Goal: Information Seeking & Learning: Learn about a topic

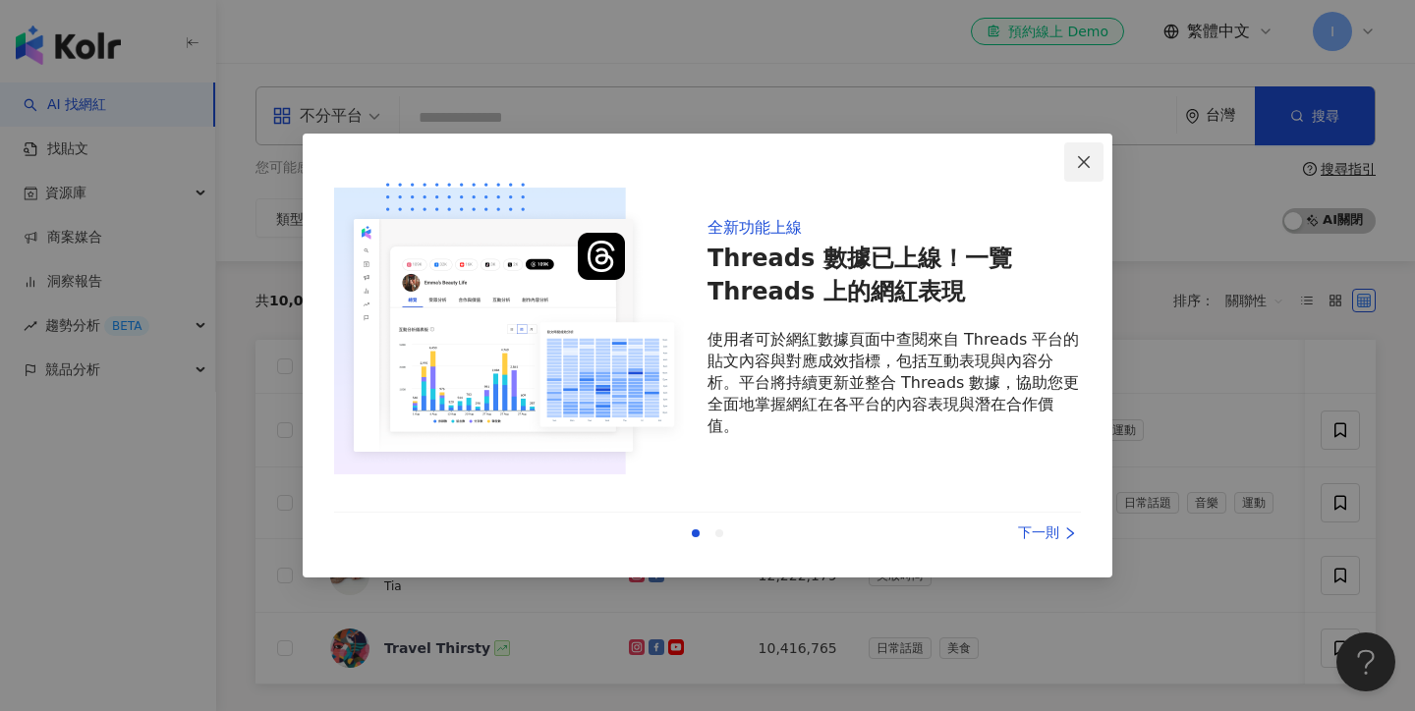
click at [1094, 156] on span "Close" at bounding box center [1083, 162] width 39 height 16
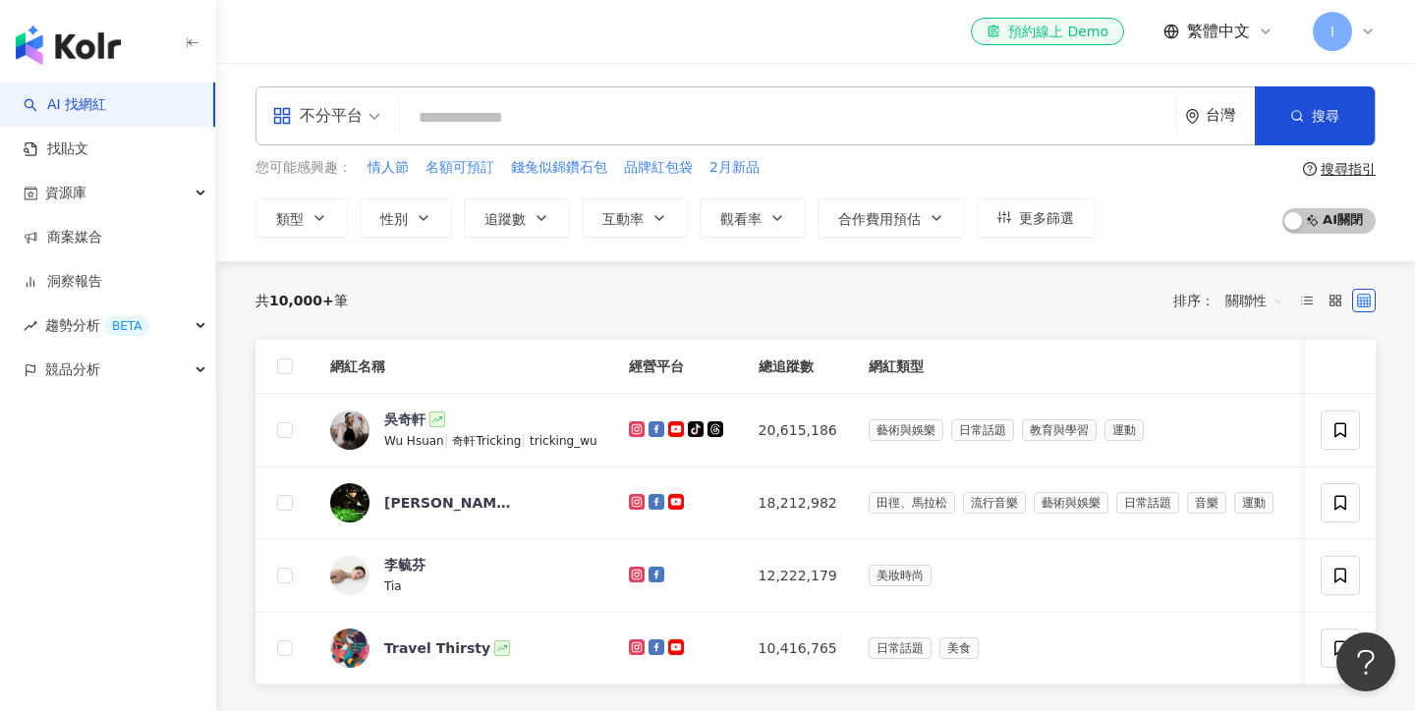
click at [371, 120] on span "不分平台" at bounding box center [326, 115] width 108 height 31
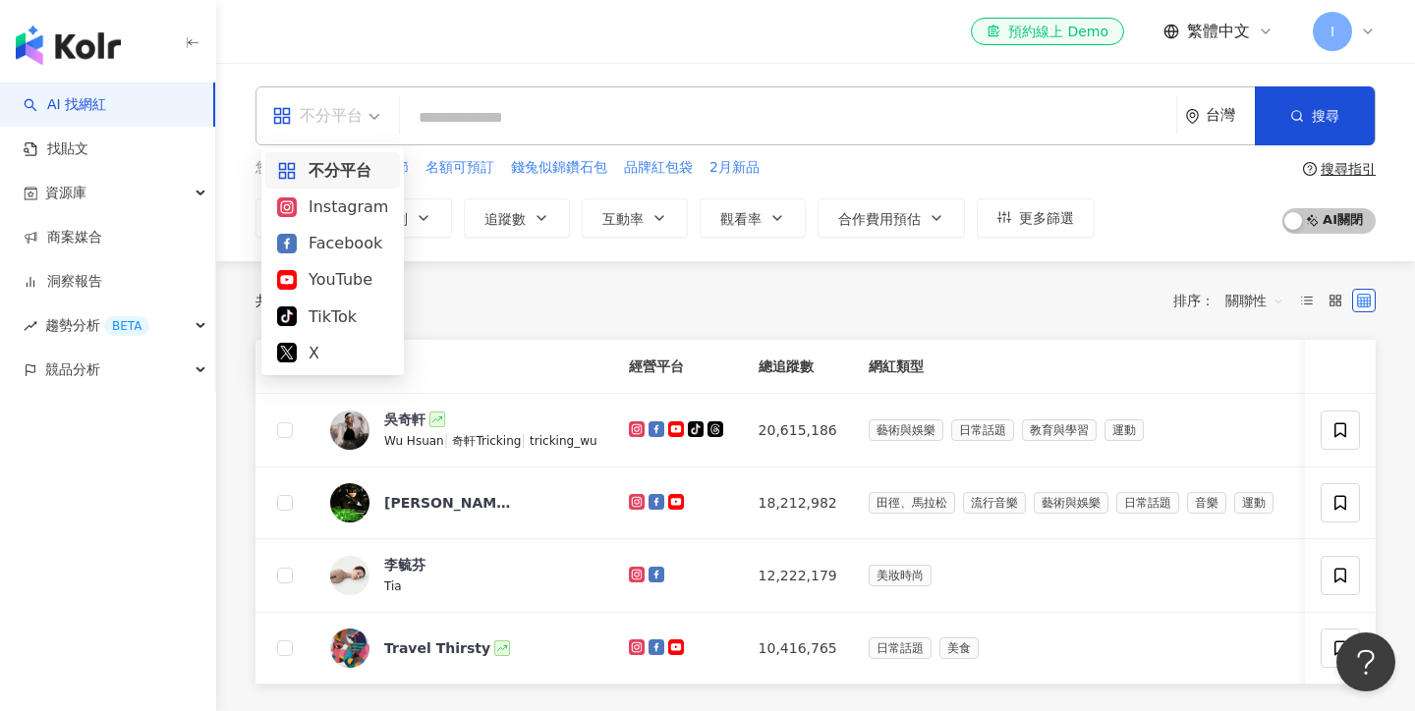
click at [449, 120] on input "search" at bounding box center [788, 117] width 761 height 37
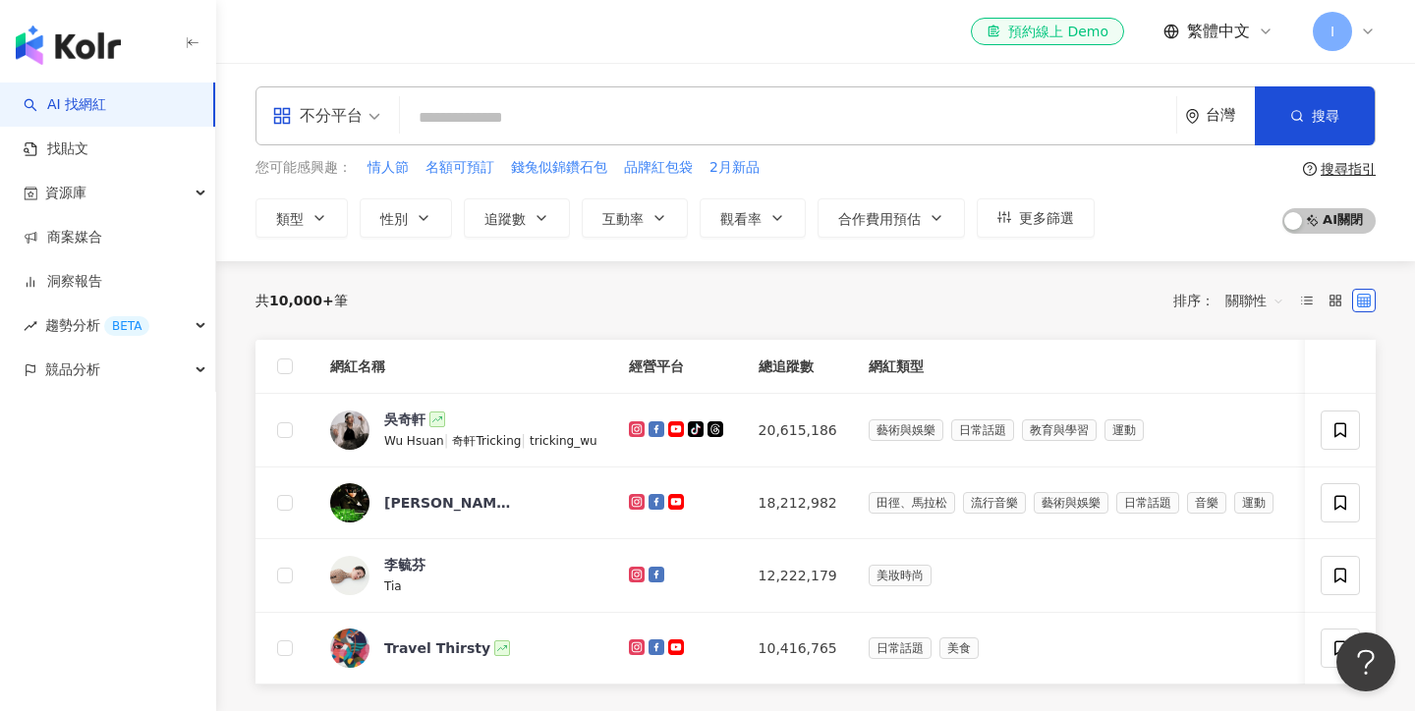
click at [266, 128] on div "不分平台" at bounding box center [326, 115] width 130 height 57
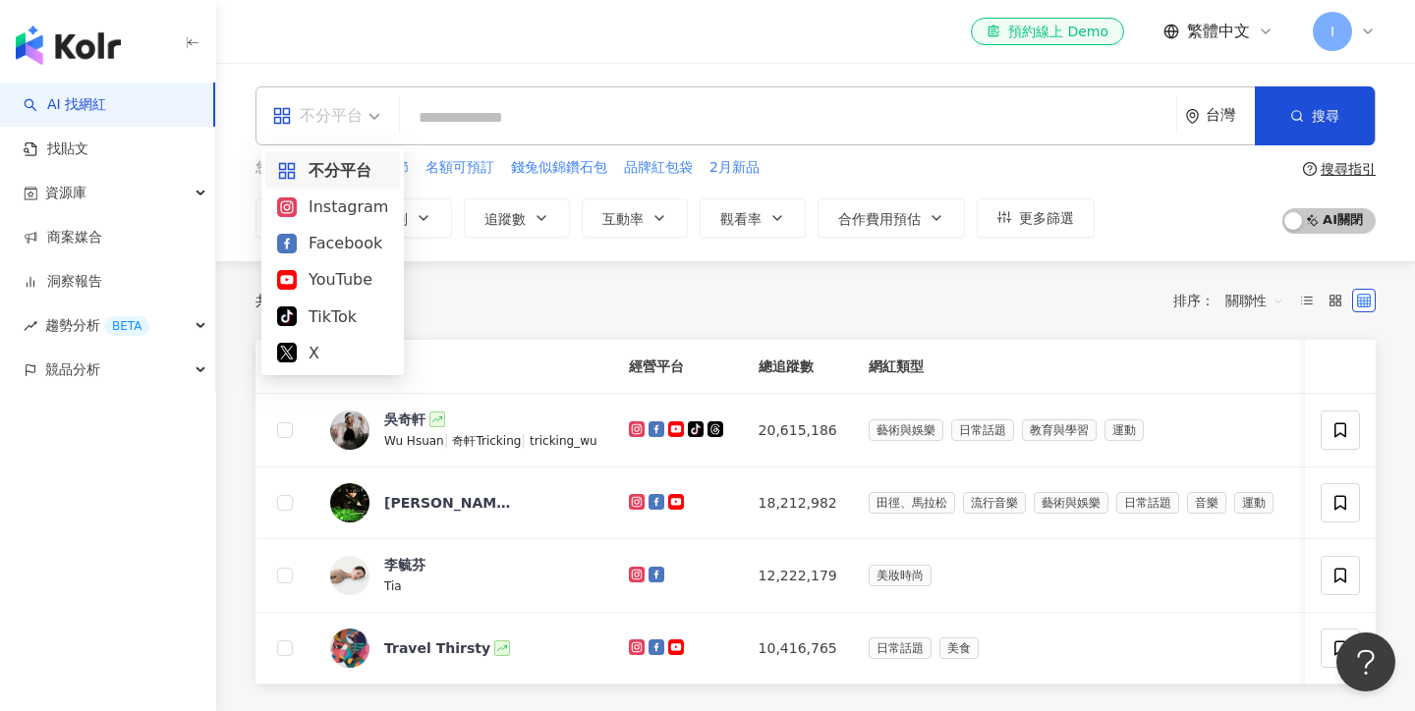
click at [433, 123] on input "search" at bounding box center [788, 117] width 761 height 37
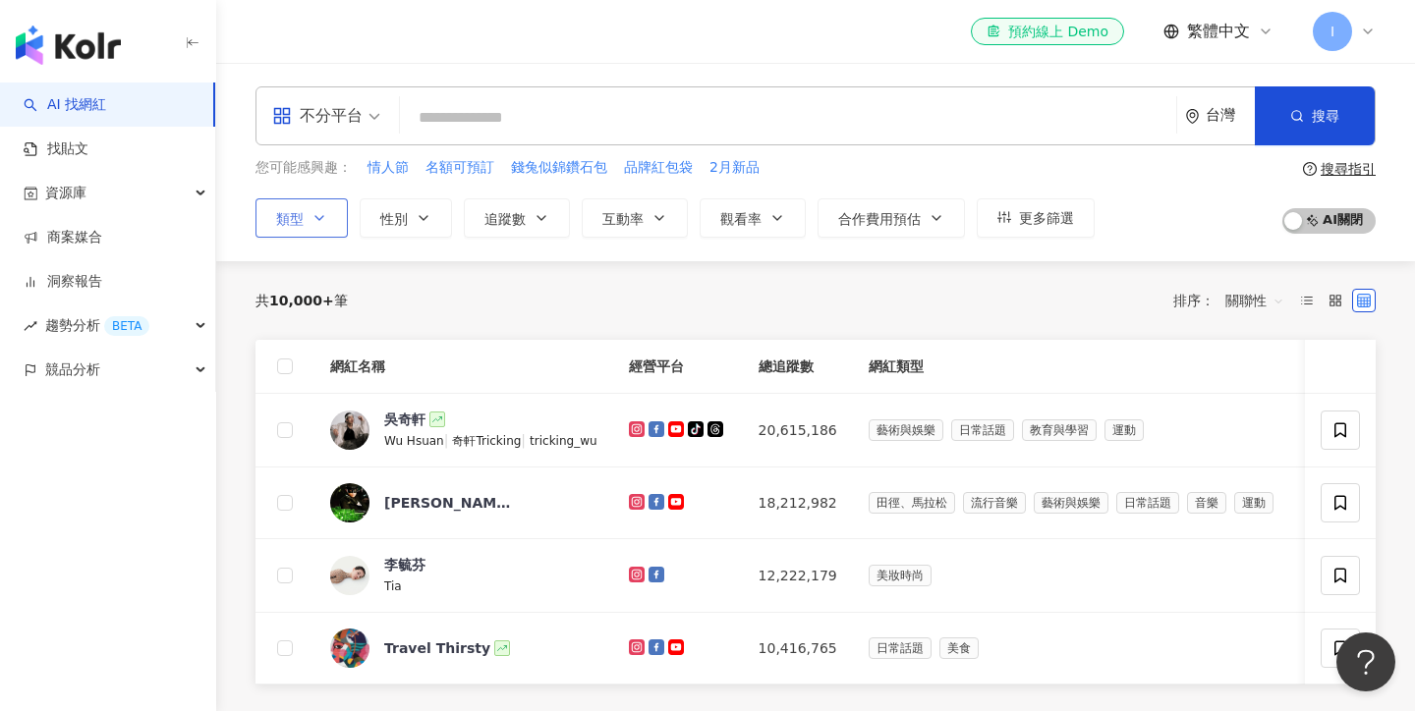
click at [325, 222] on icon "button" at bounding box center [319, 218] width 16 height 16
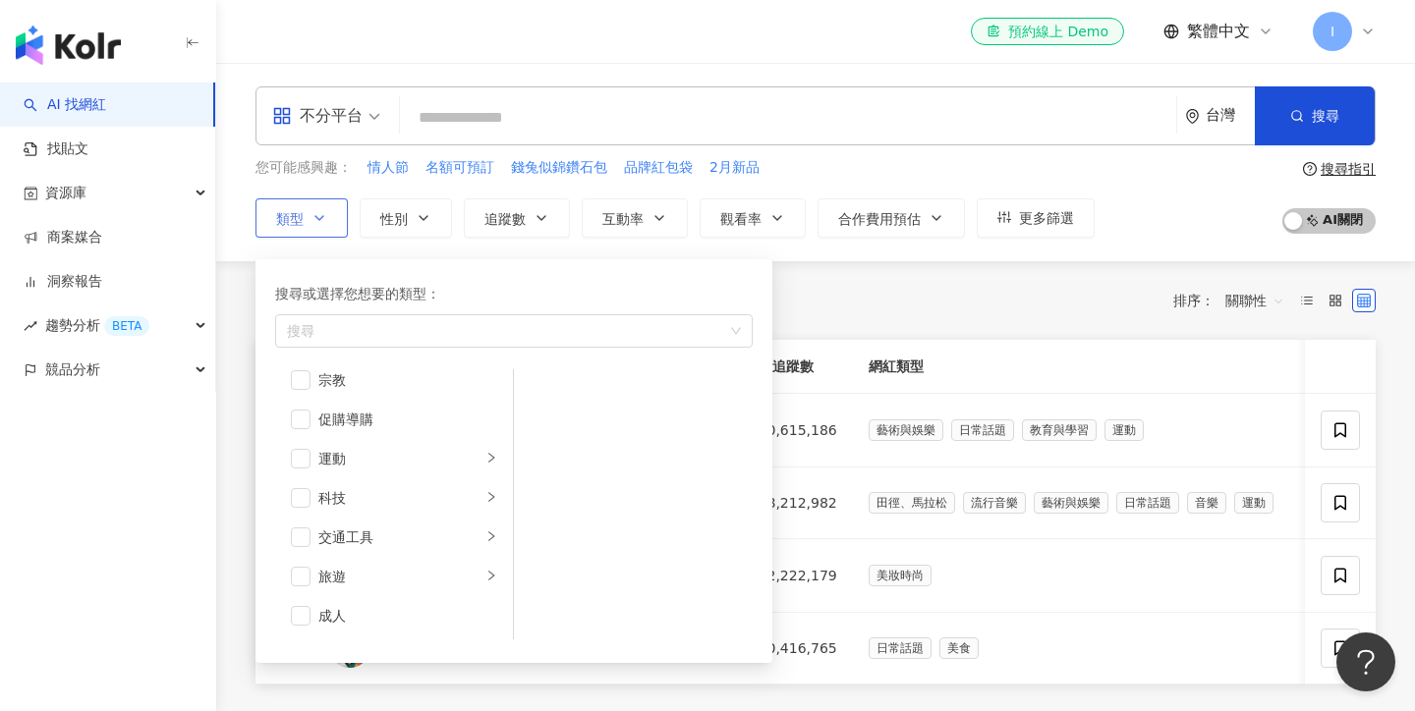
scroll to position [680, 0]
click at [301, 579] on span "button" at bounding box center [301, 578] width 20 height 20
click at [488, 580] on icon "right" at bounding box center [491, 577] width 12 height 12
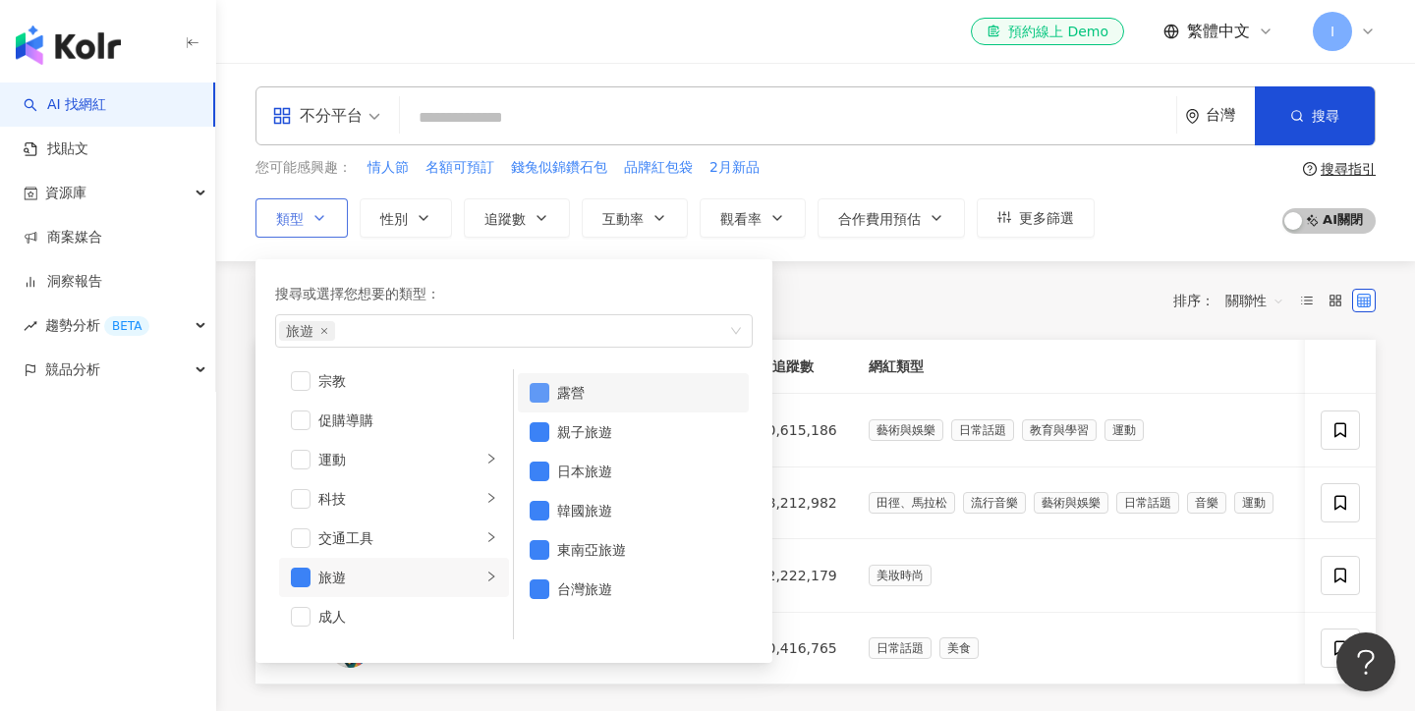
click at [542, 394] on span "button" at bounding box center [540, 393] width 20 height 20
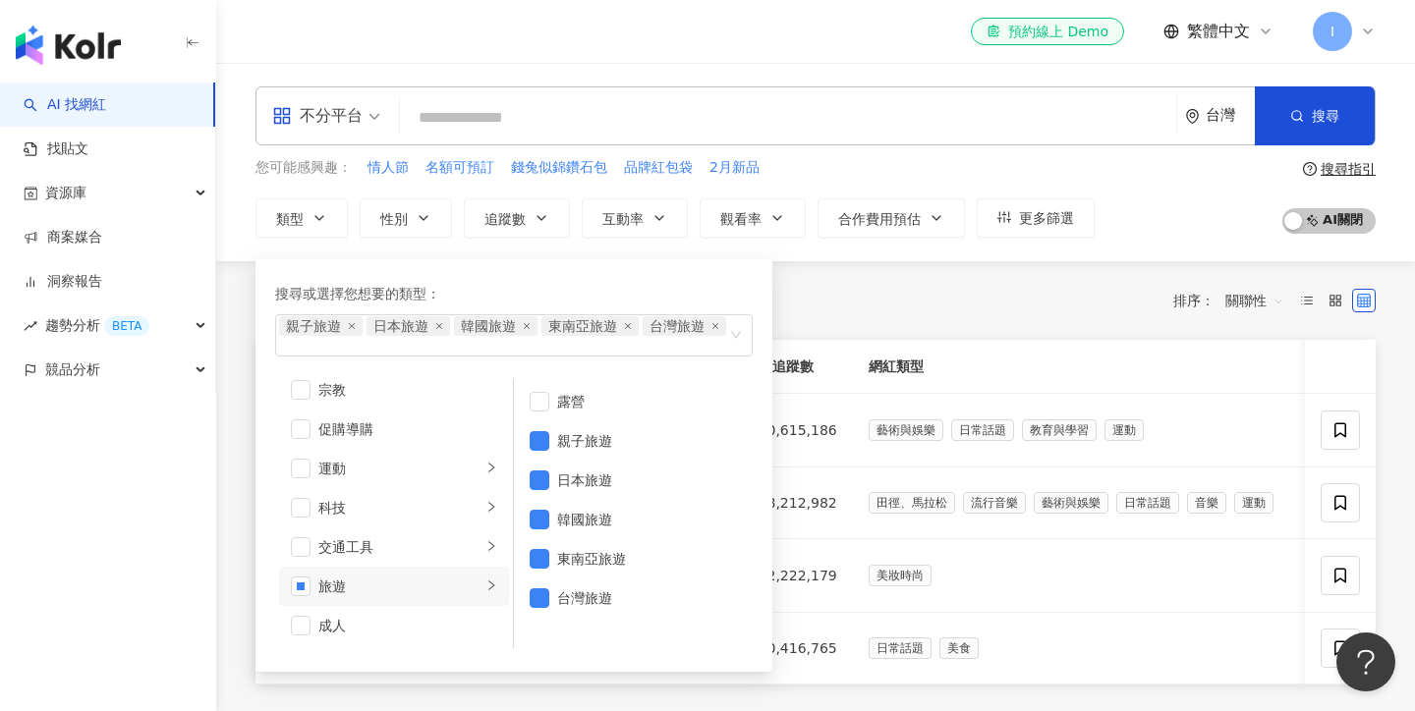
click at [1140, 170] on div "您可能感興趣： 情人節 名額可預訂 錢兔似錦鑽石包 品牌紅包袋 2月新品 類型 搜尋或選擇您想要的類型： 親子旅遊 日本旅遊 韓國旅遊 東南亞旅遊 台灣旅遊 …" at bounding box center [815, 197] width 1120 height 81
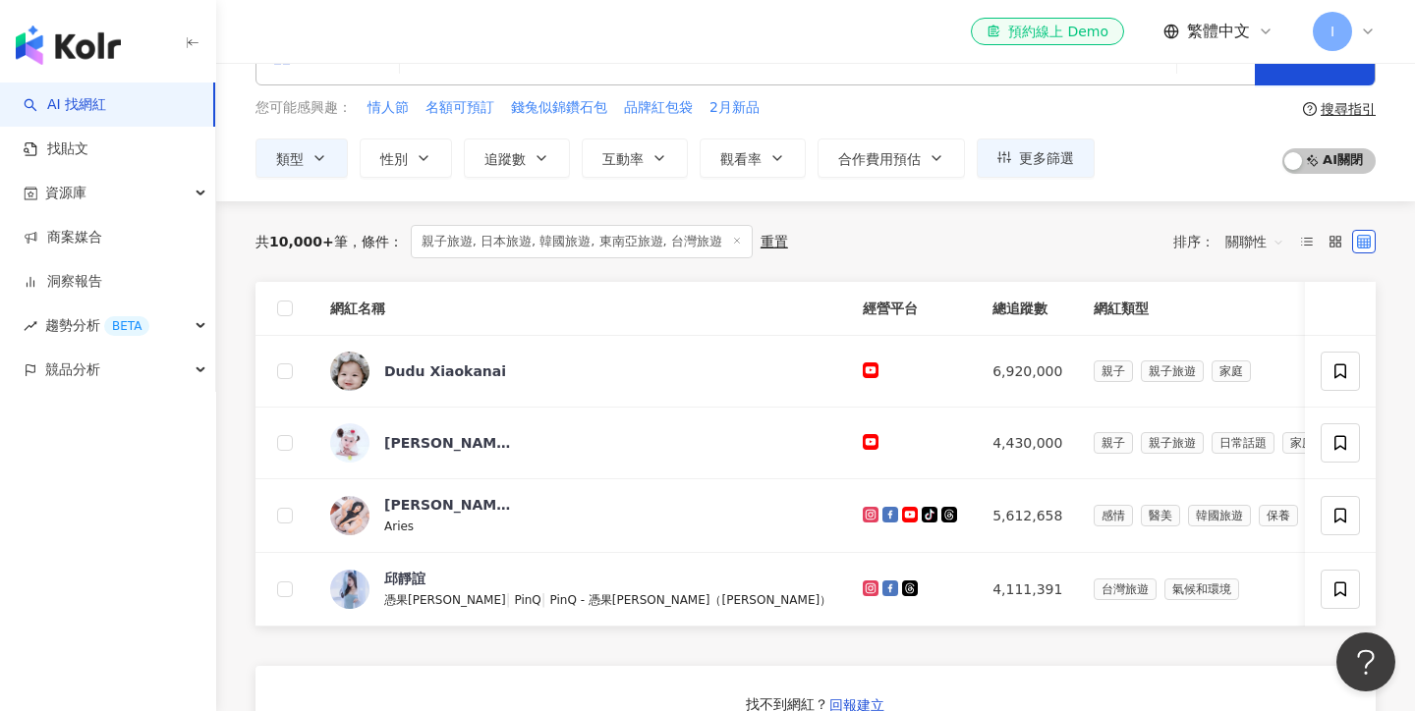
scroll to position [58, 0]
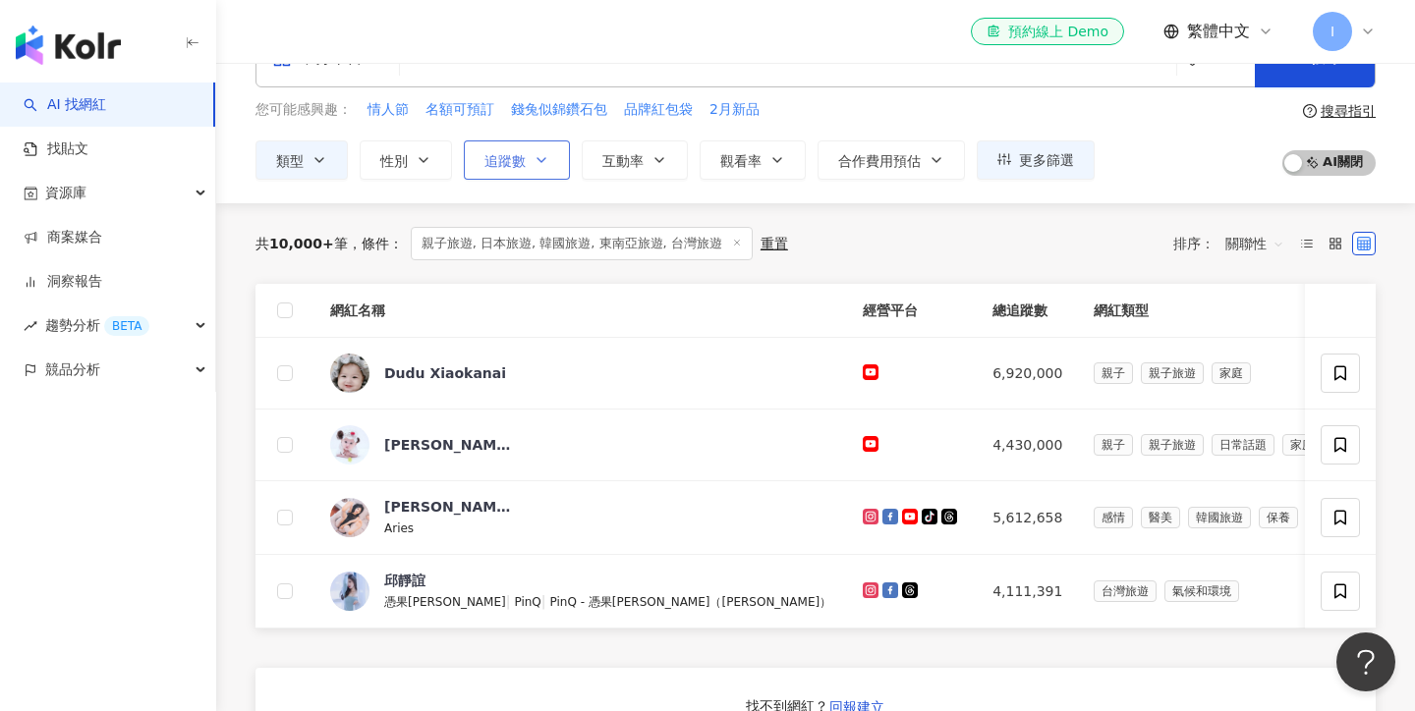
click at [520, 167] on span "追蹤數" at bounding box center [504, 161] width 41 height 16
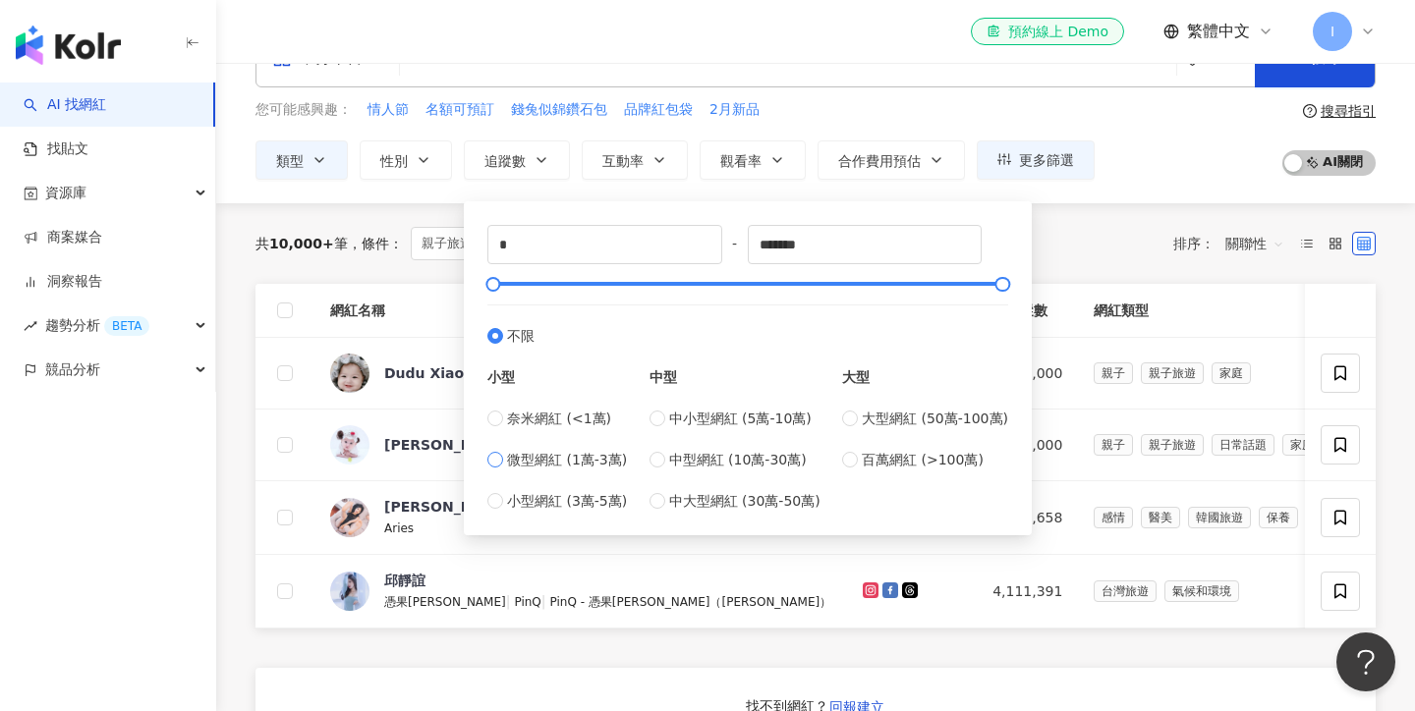
type input "*****"
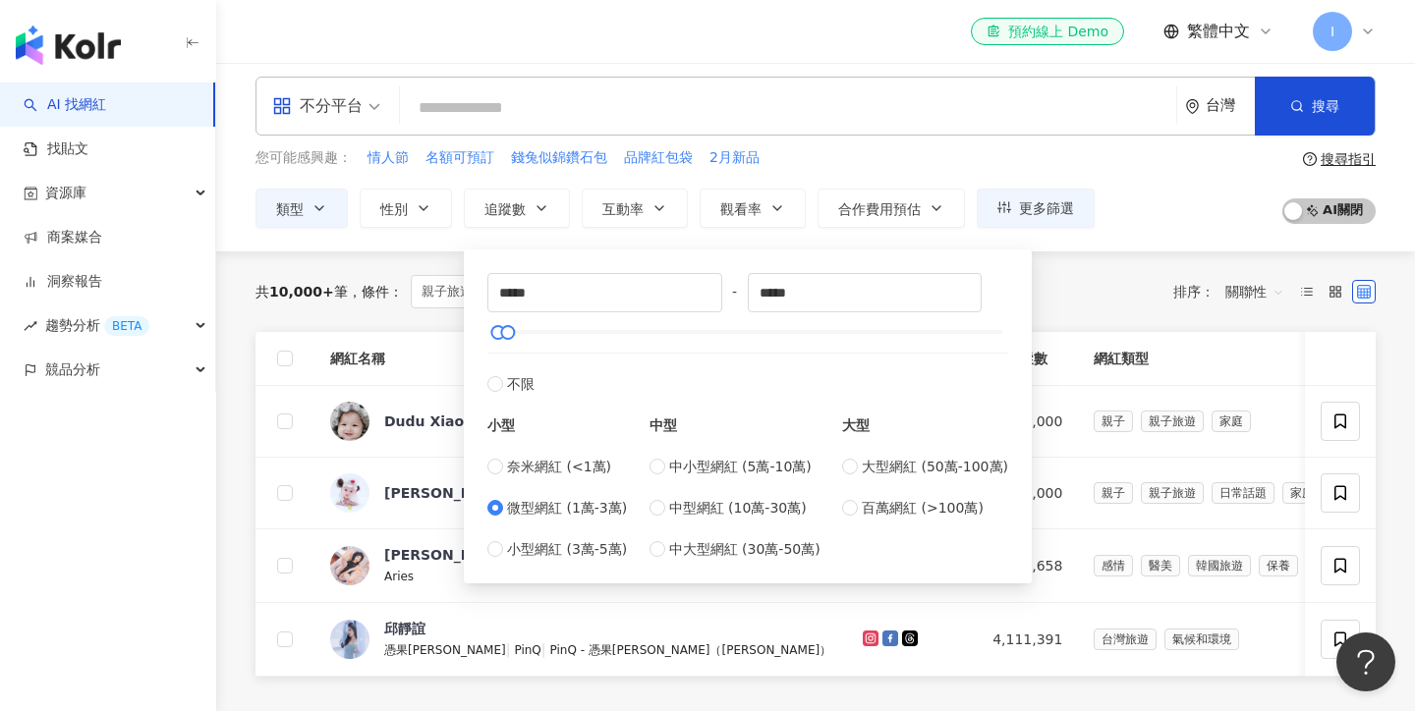
scroll to position [0, 0]
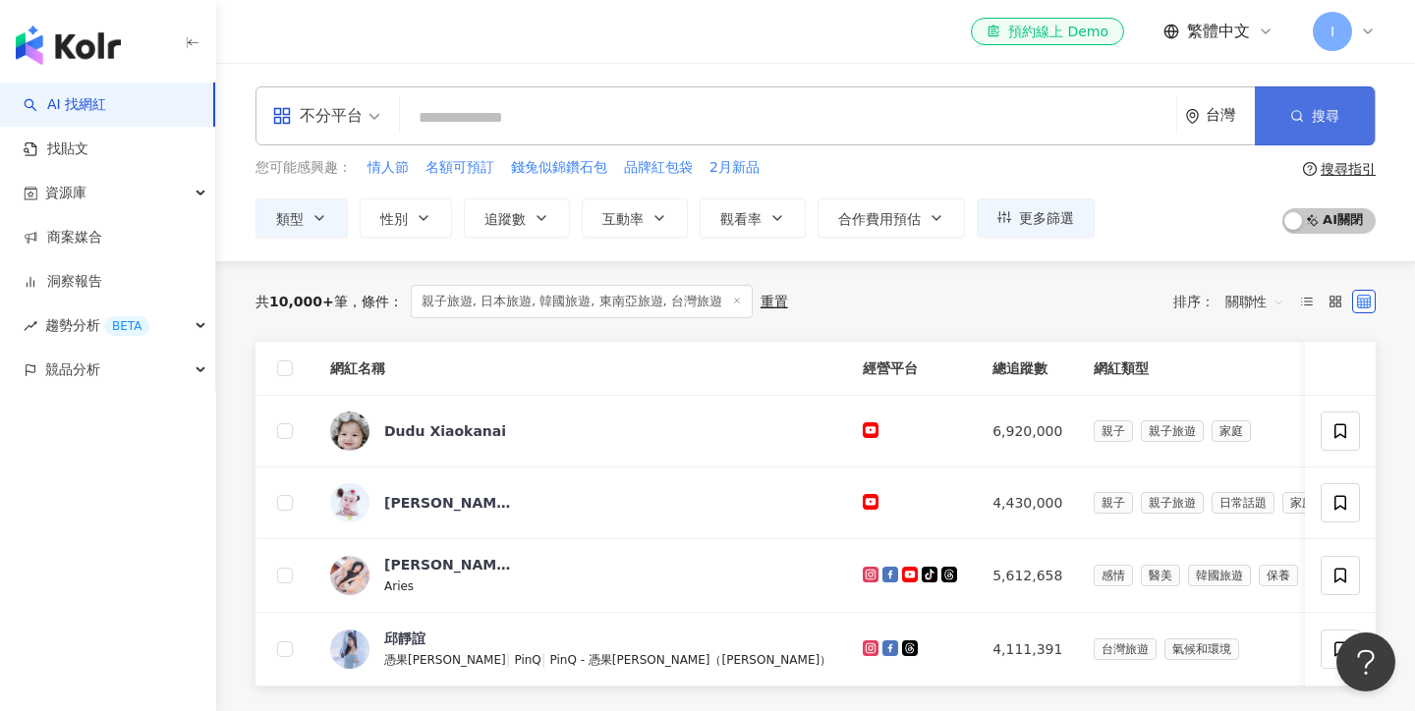
click at [1298, 120] on icon "button" at bounding box center [1297, 116] width 14 height 14
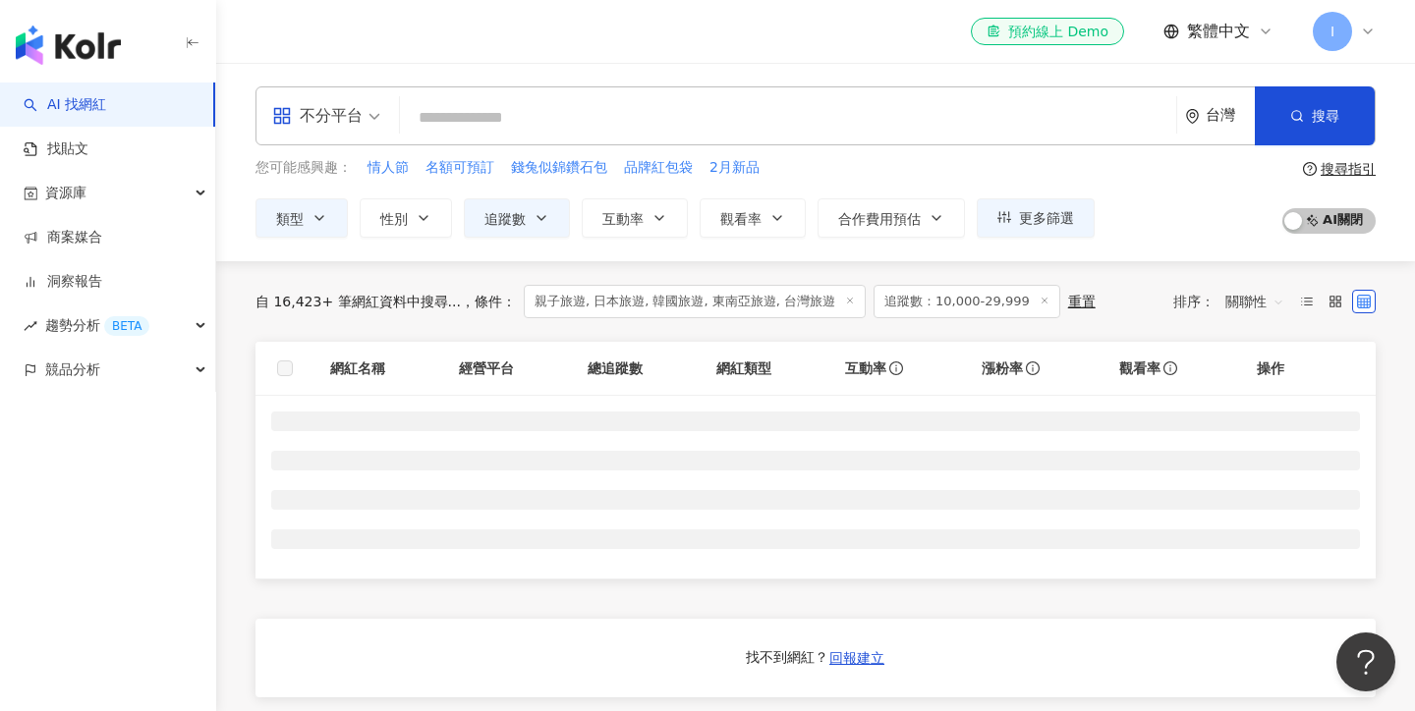
click at [1314, 220] on span "AI 開啟 AI 關閉" at bounding box center [1328, 221] width 93 height 26
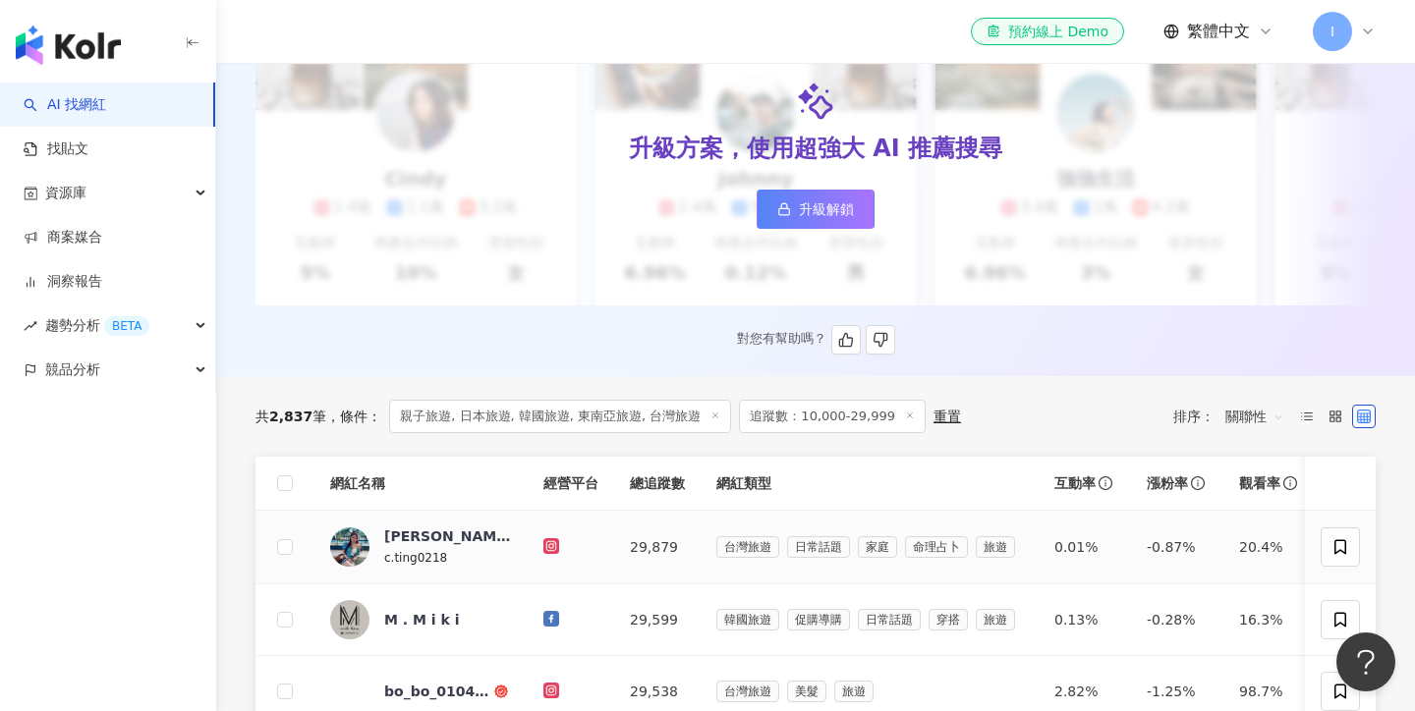
scroll to position [334, 0]
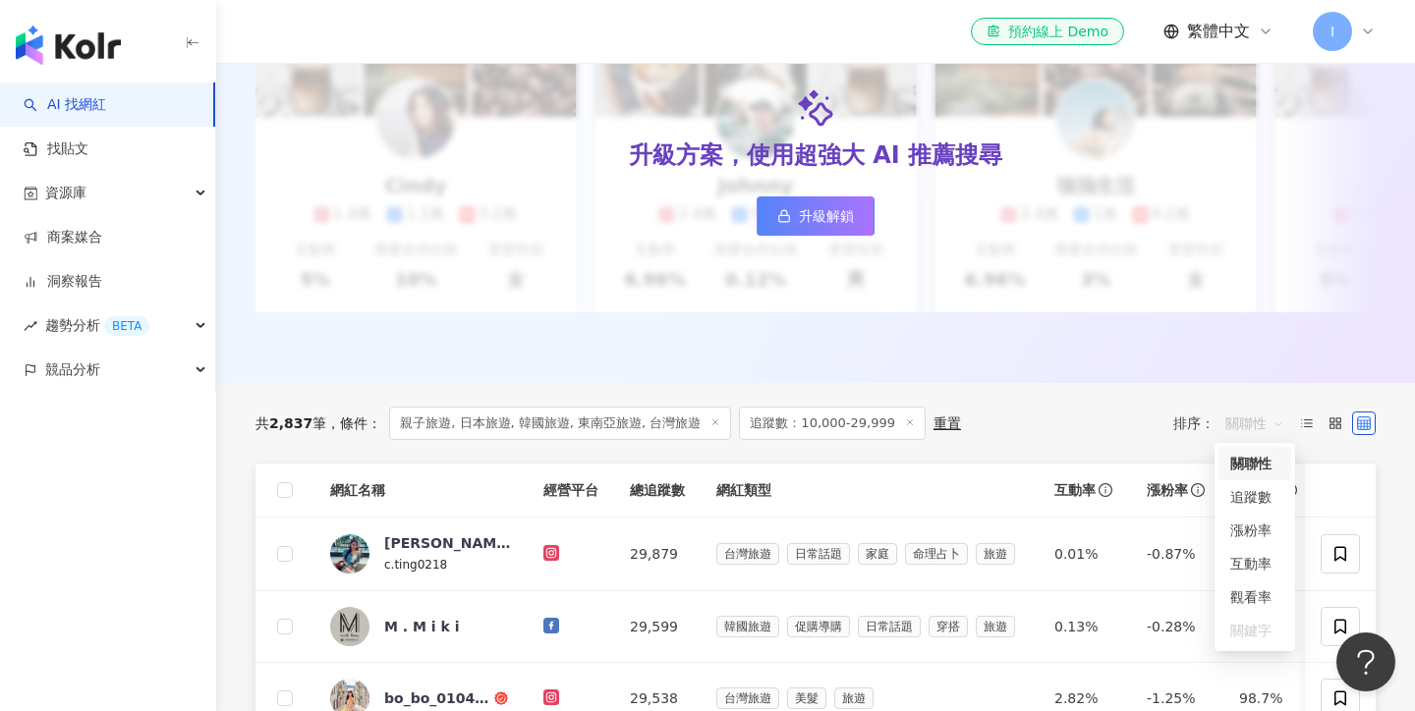
click at [1260, 428] on span "關聯性" at bounding box center [1254, 423] width 59 height 31
click at [1106, 465] on th "互動率" at bounding box center [1085, 491] width 92 height 54
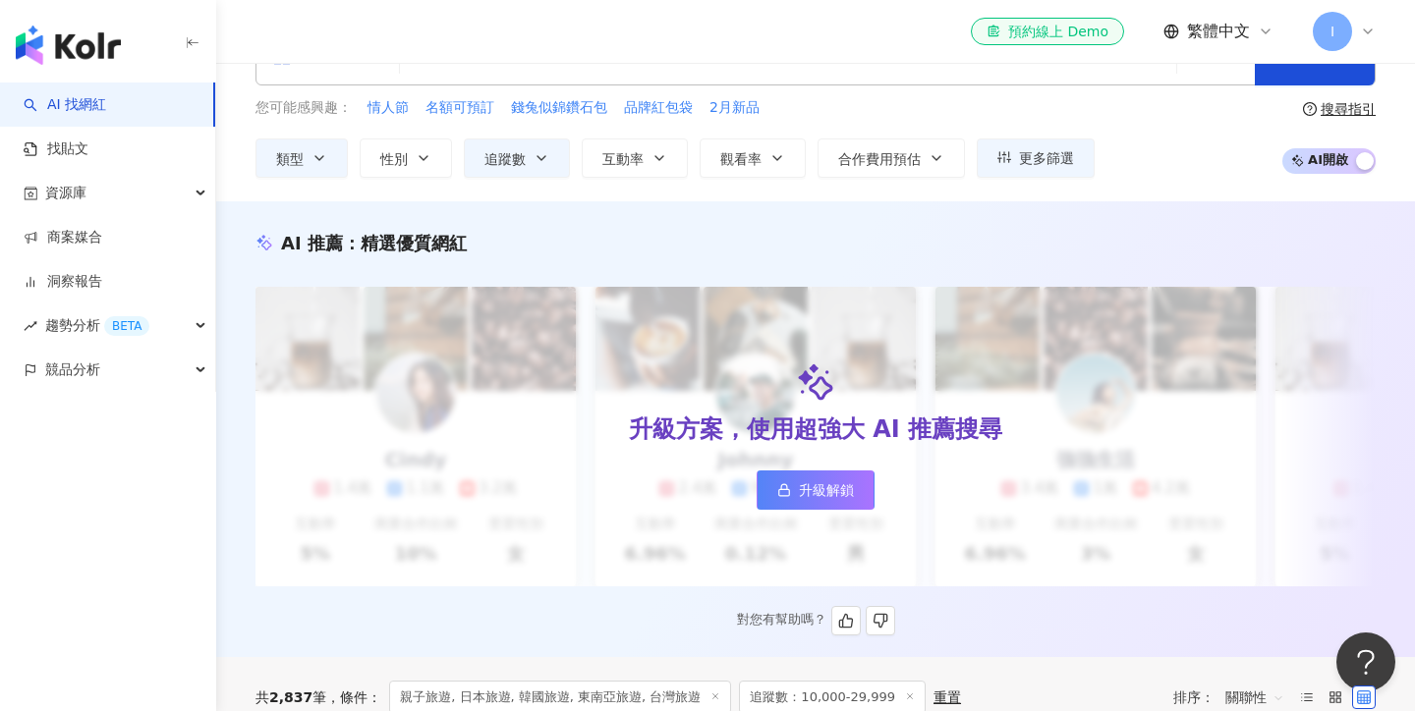
scroll to position [0, 0]
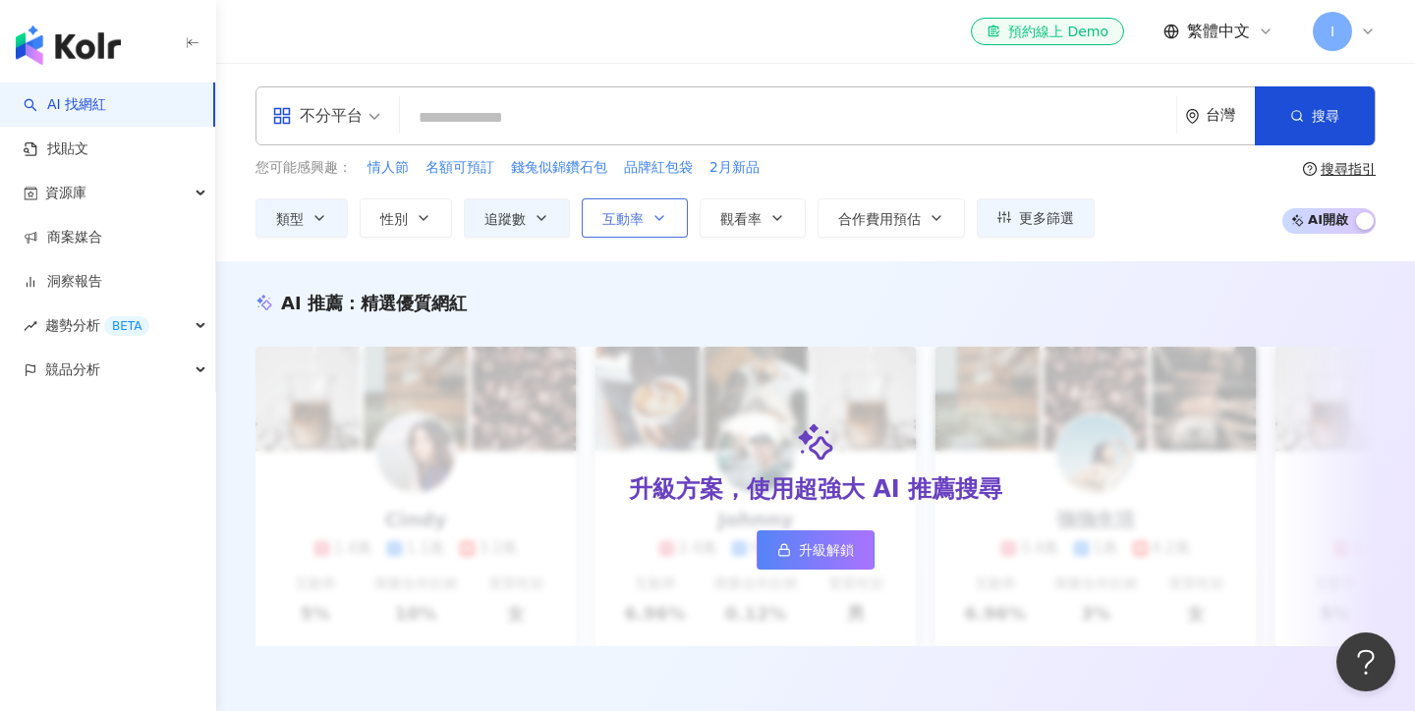
click at [636, 223] on span "互動率" at bounding box center [622, 219] width 41 height 16
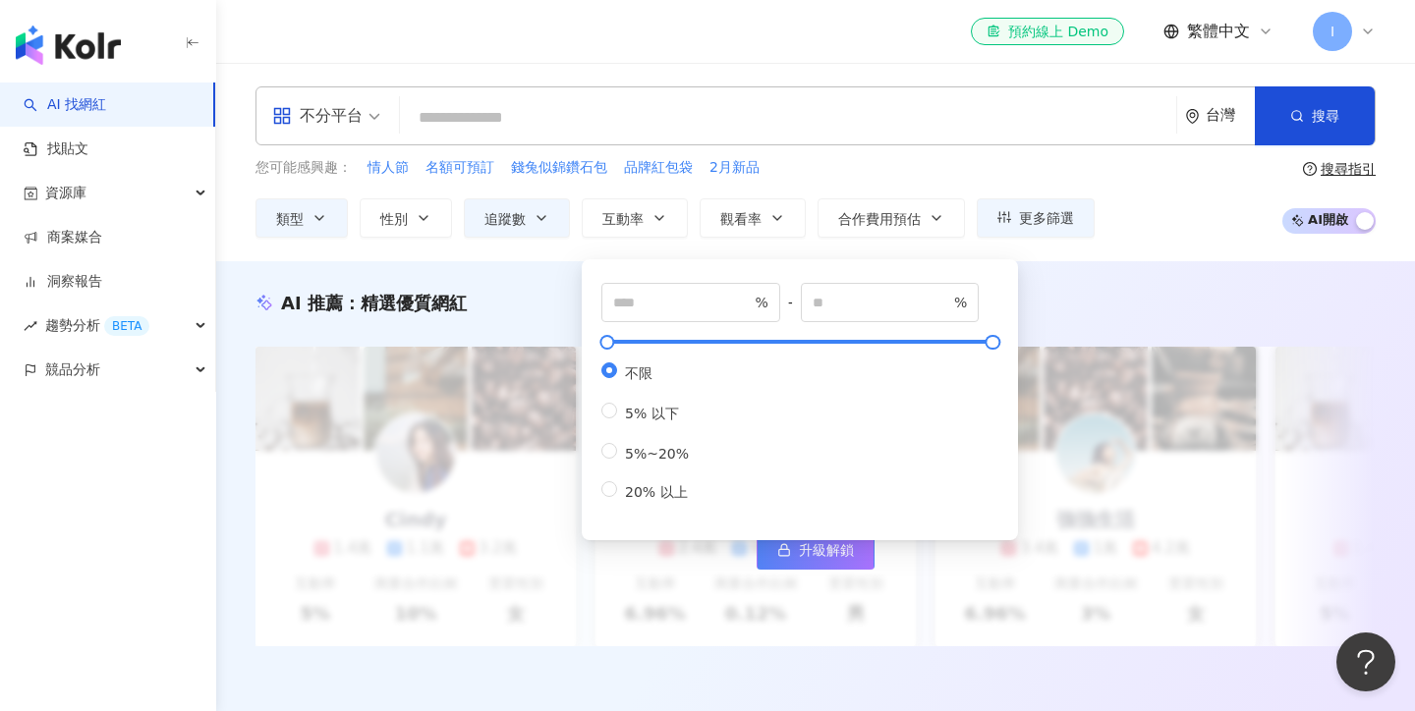
type input "*"
type input "**"
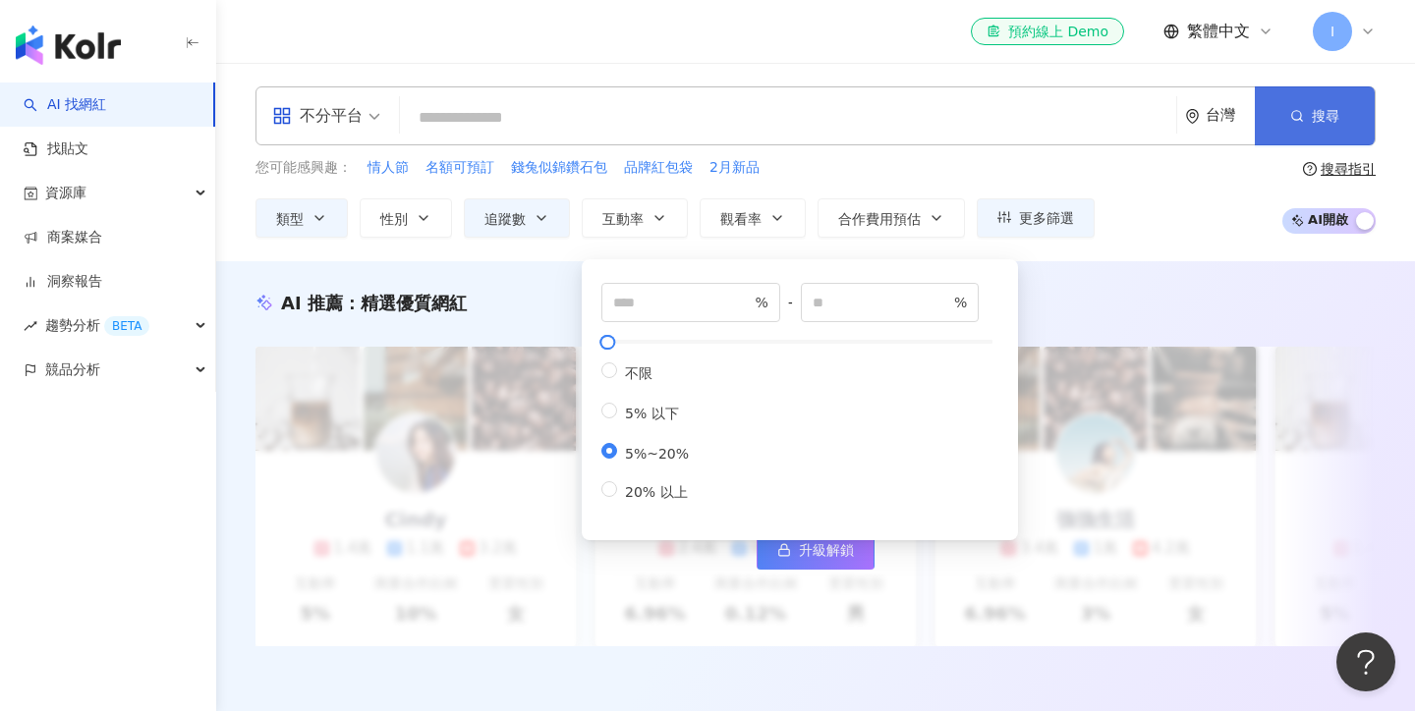
click at [1331, 129] on button "搜尋" at bounding box center [1315, 115] width 120 height 59
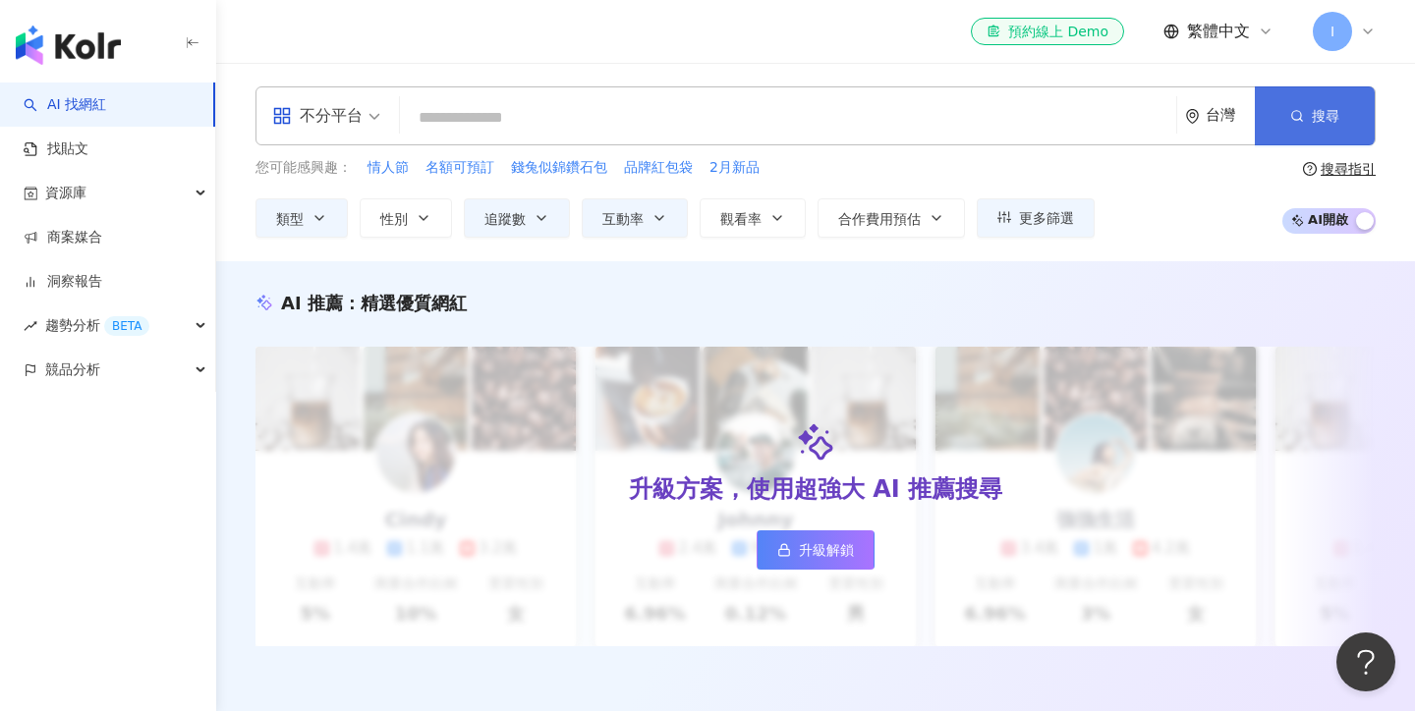
click at [1331, 129] on button "搜尋" at bounding box center [1315, 115] width 120 height 59
click at [1359, 30] on div "I" at bounding box center [1344, 31] width 63 height 39
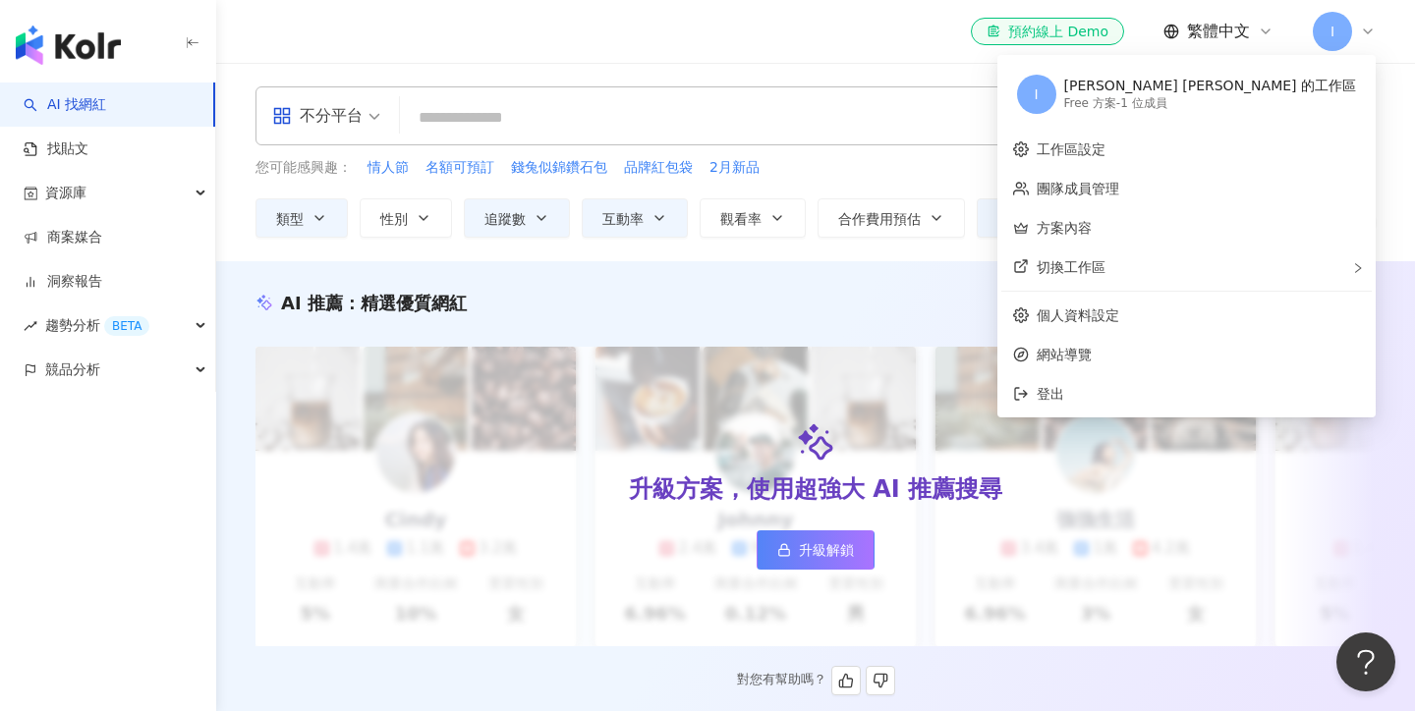
click at [1036, 301] on div "AI 推薦 ： 精選優質網紅" at bounding box center [815, 303] width 1120 height 25
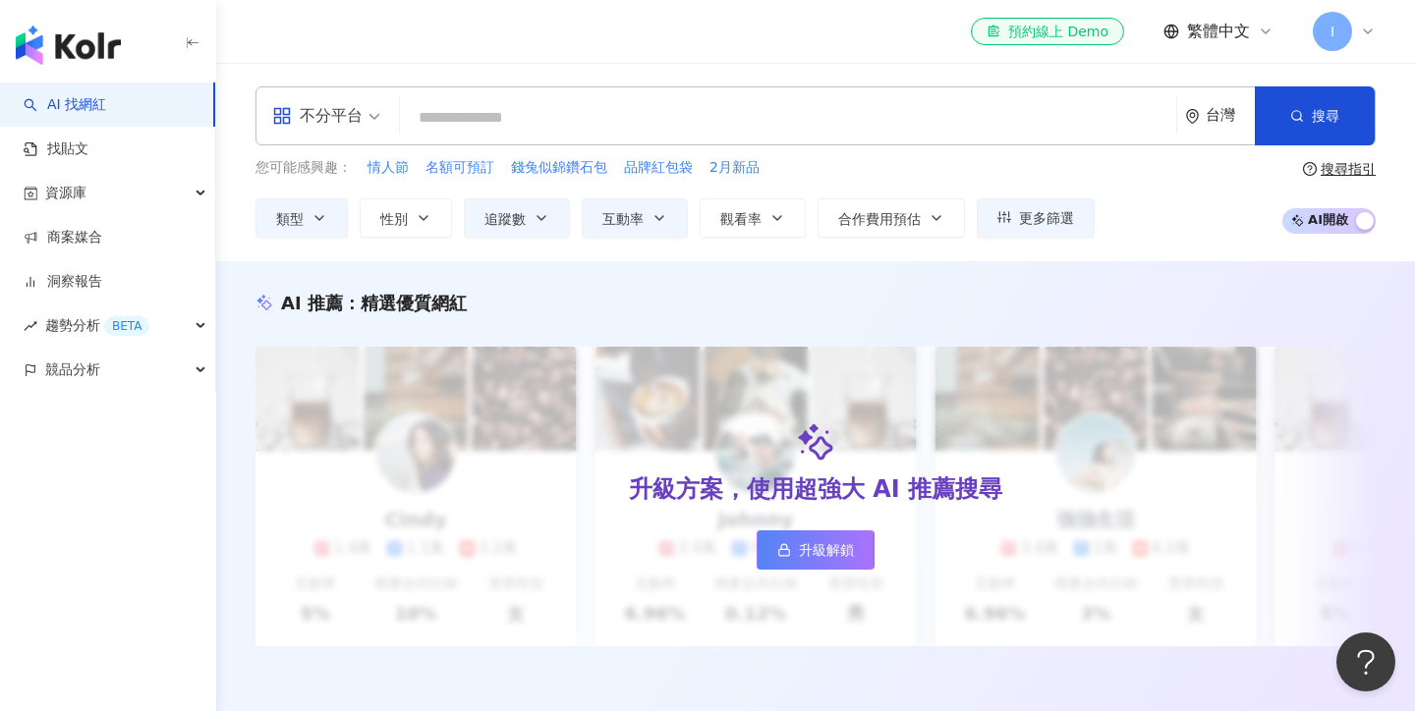
click at [1311, 228] on span "AI 開啟 AI 關閉" at bounding box center [1328, 221] width 93 height 26
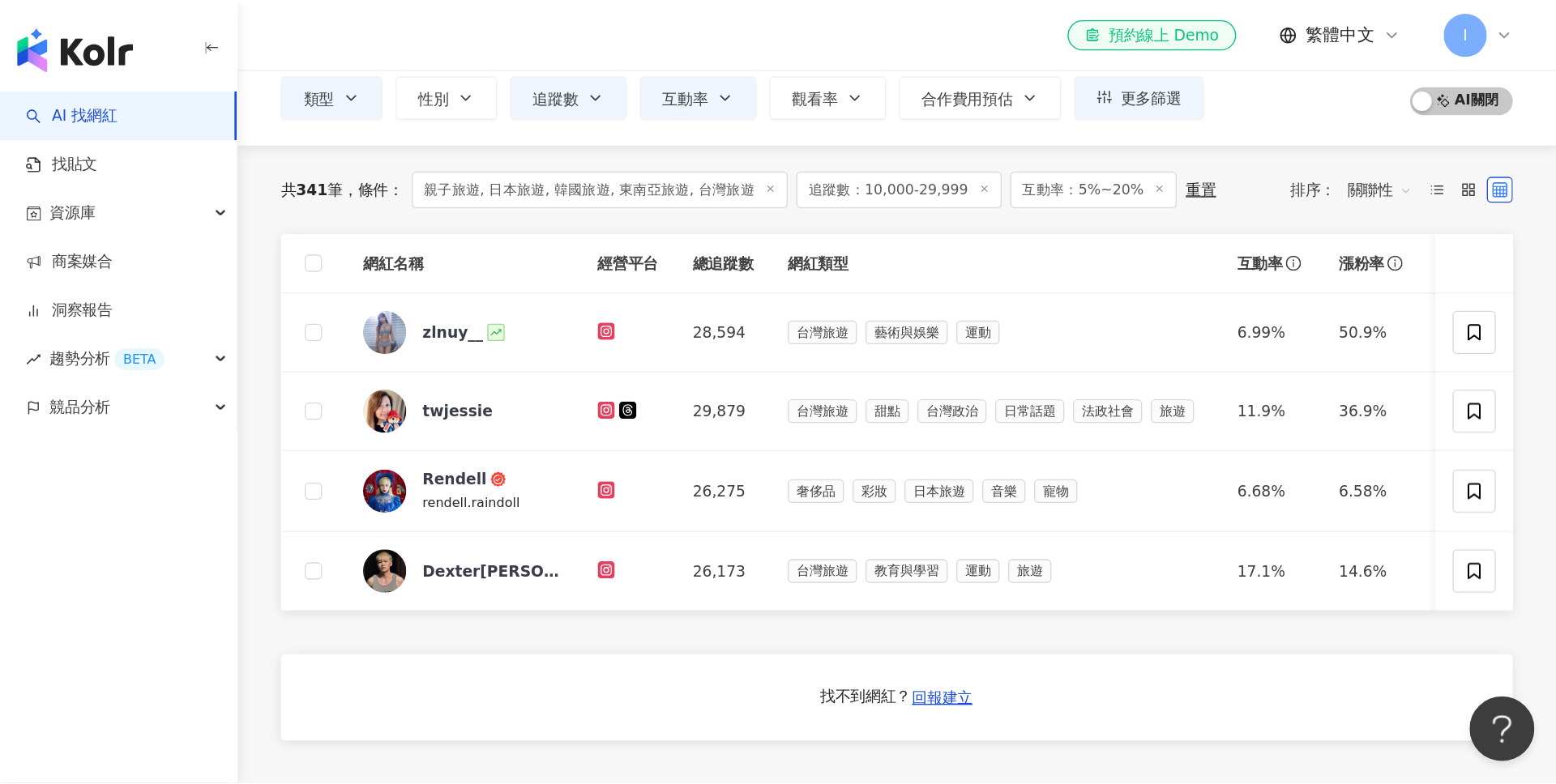
scroll to position [114, 0]
